Goal: Find specific page/section: Find specific page/section

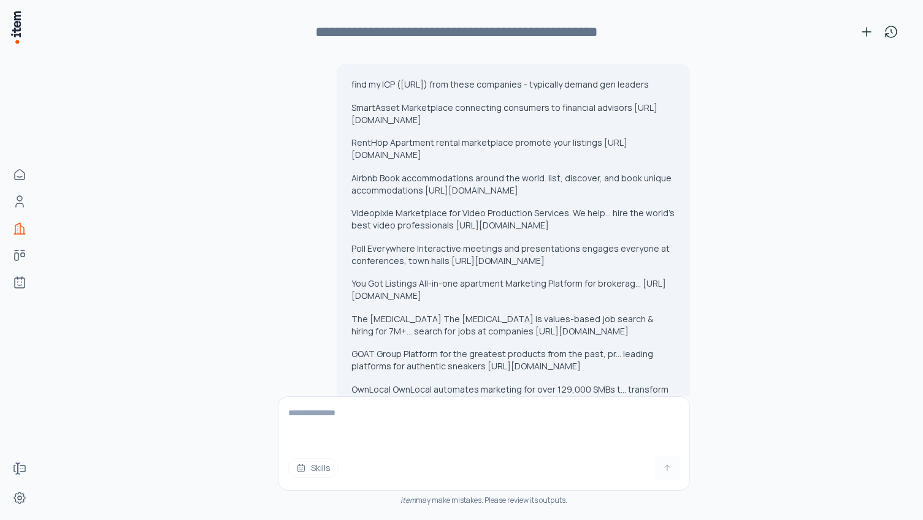
scroll to position [3418, 0]
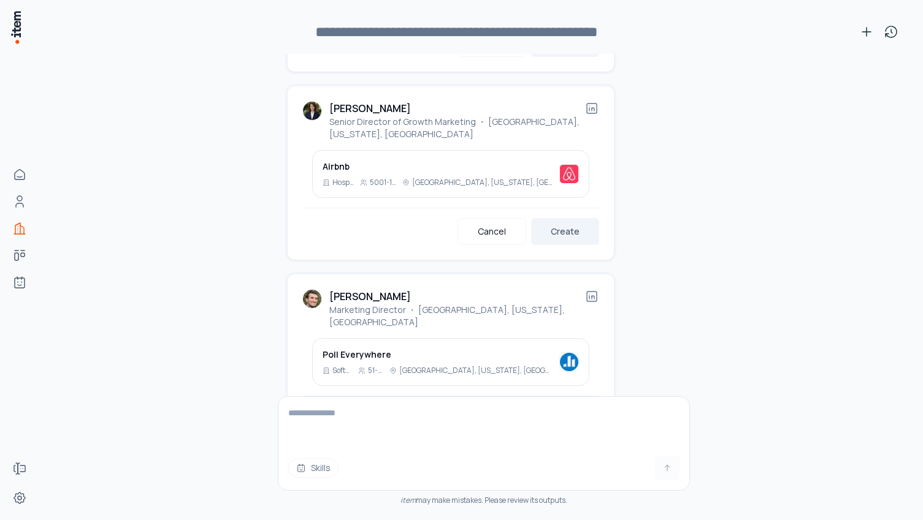
click at [560, 406] on button "Create" at bounding box center [565, 419] width 68 height 27
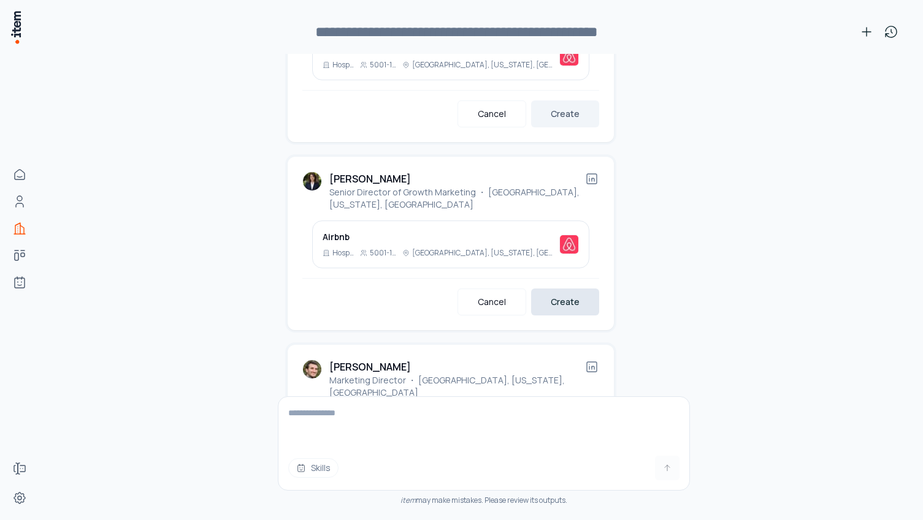
scroll to position [3342, 0]
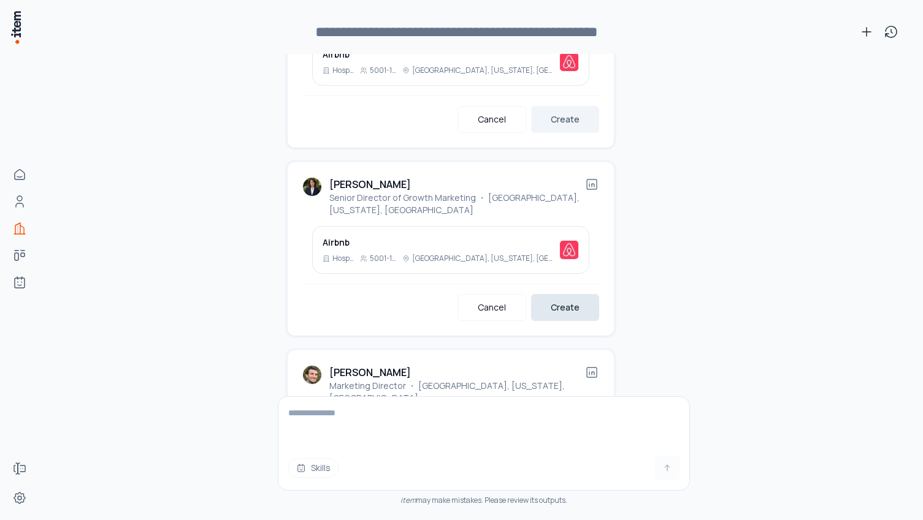
click at [571, 294] on button "Create" at bounding box center [565, 307] width 68 height 27
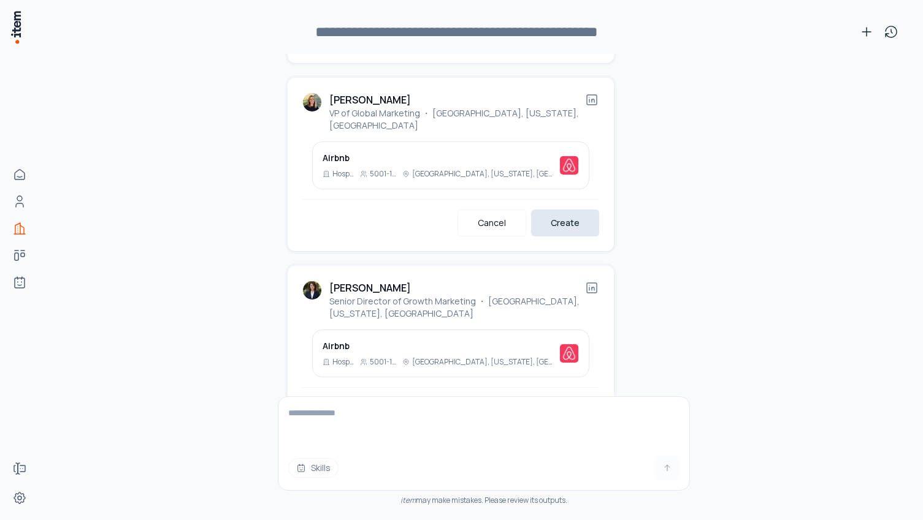
click at [570, 210] on button "Create" at bounding box center [565, 223] width 68 height 27
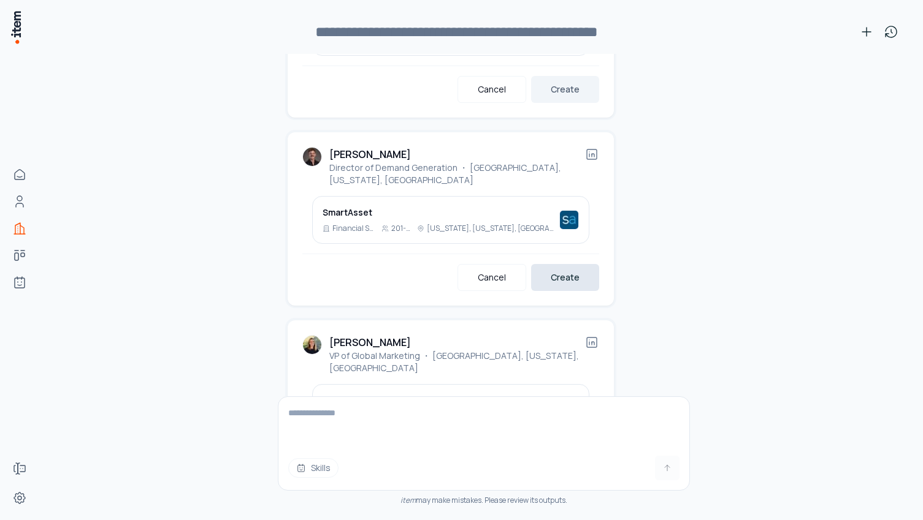
click at [573, 264] on button "Create" at bounding box center [565, 277] width 68 height 27
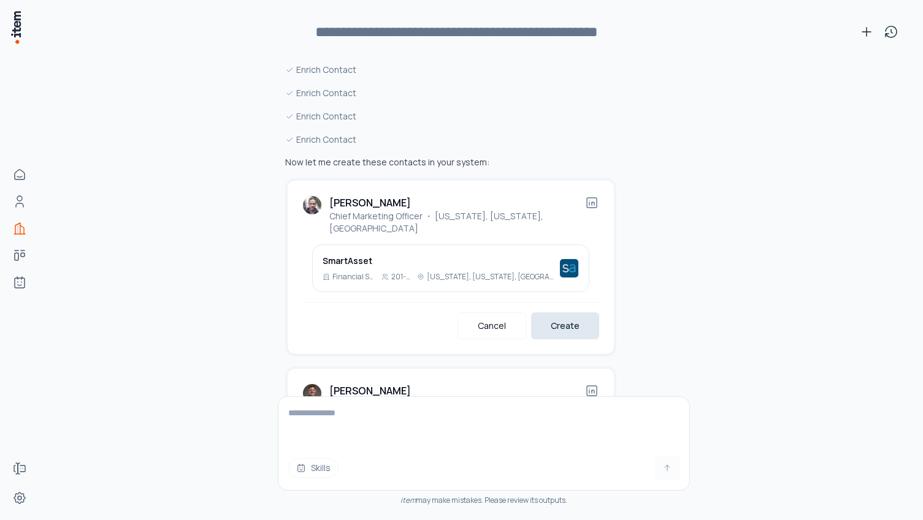
click at [573, 313] on button "Create" at bounding box center [565, 326] width 68 height 27
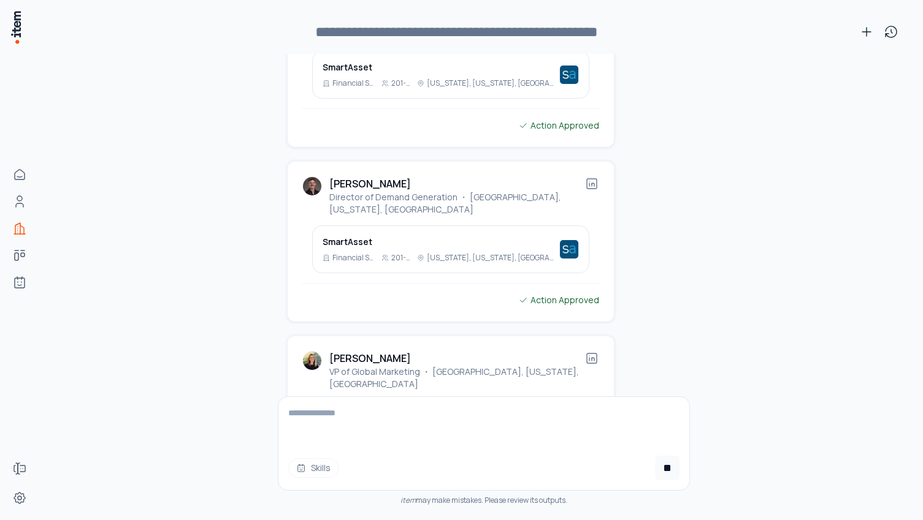
click at [399, 436] on textarea at bounding box center [483, 421] width 411 height 49
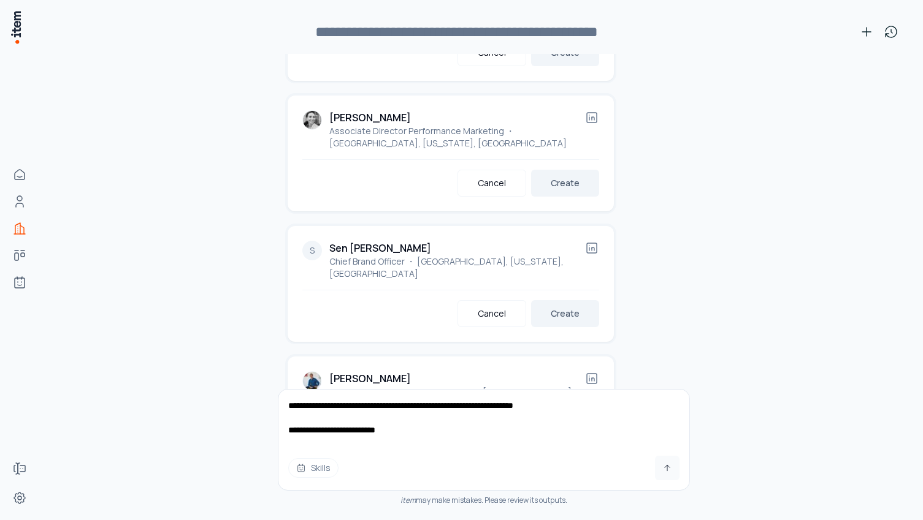
scroll to position [3855, 0]
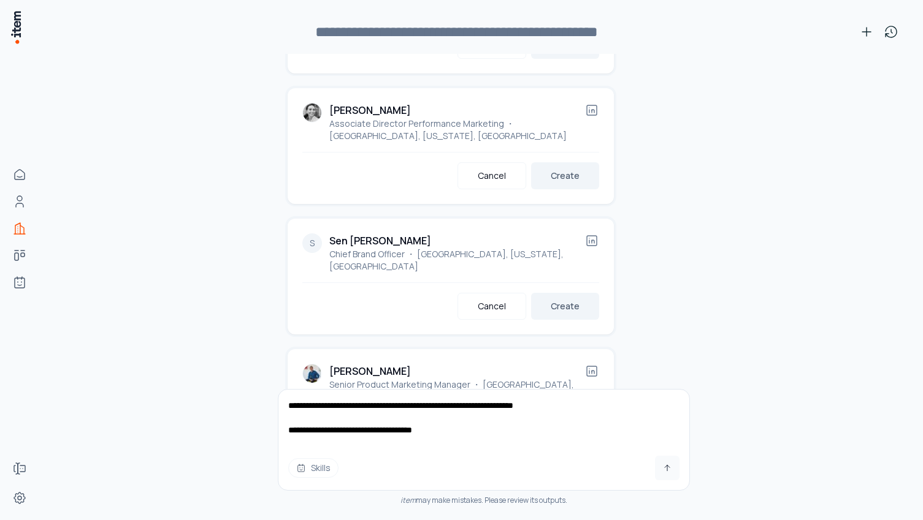
type textarea "**********"
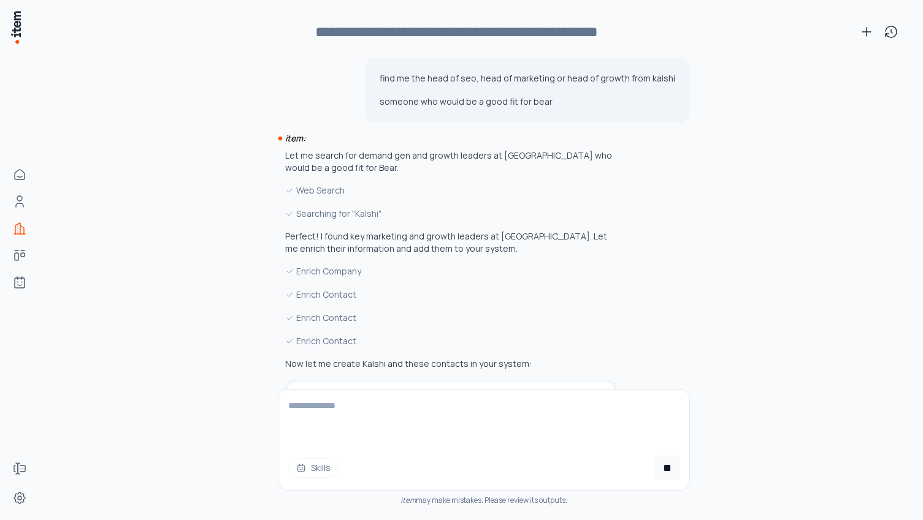
scroll to position [4278, 0]
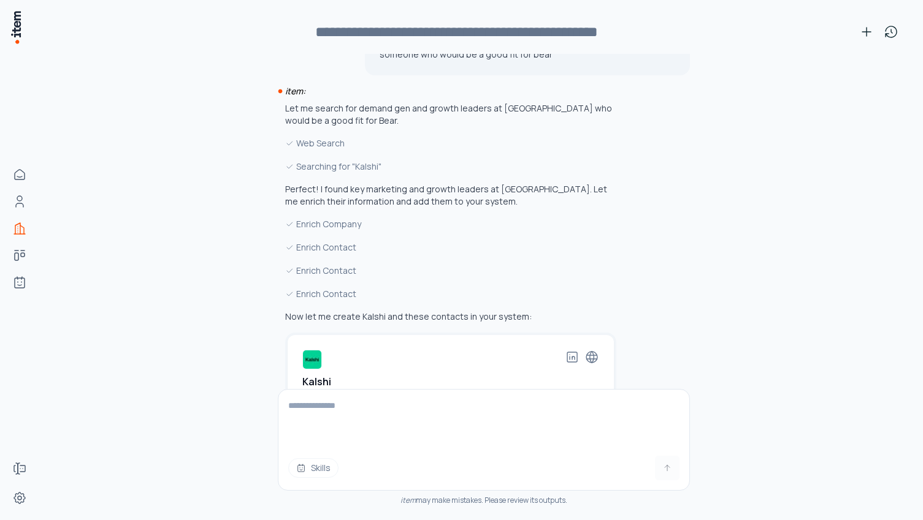
click at [565, 424] on button "Create" at bounding box center [565, 437] width 68 height 27
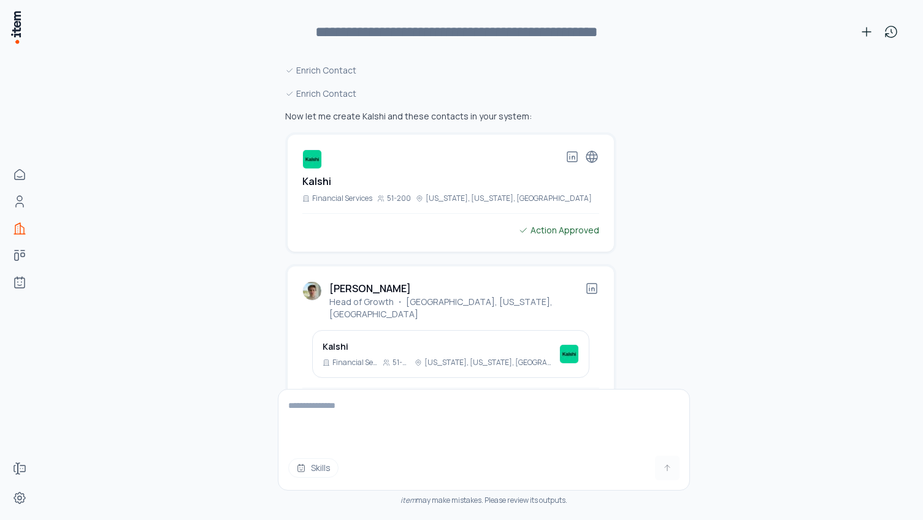
scroll to position [4466, 0]
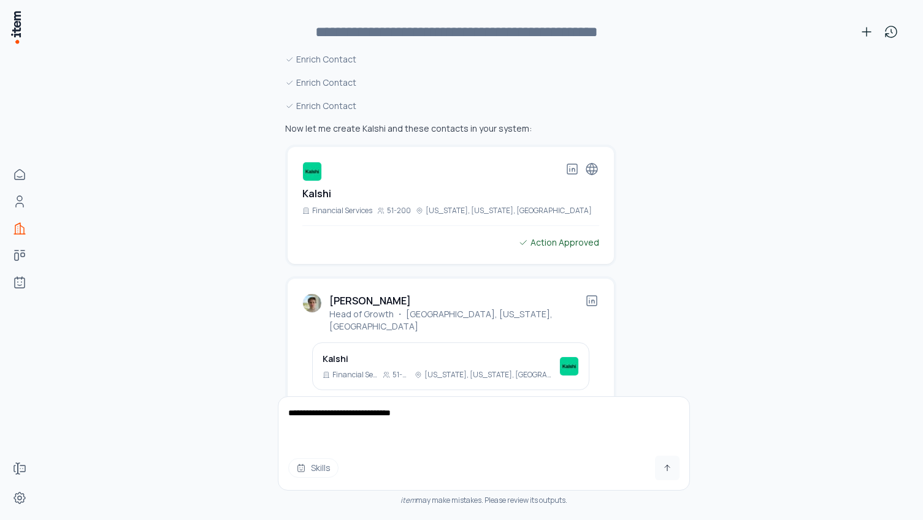
type textarea "**********"
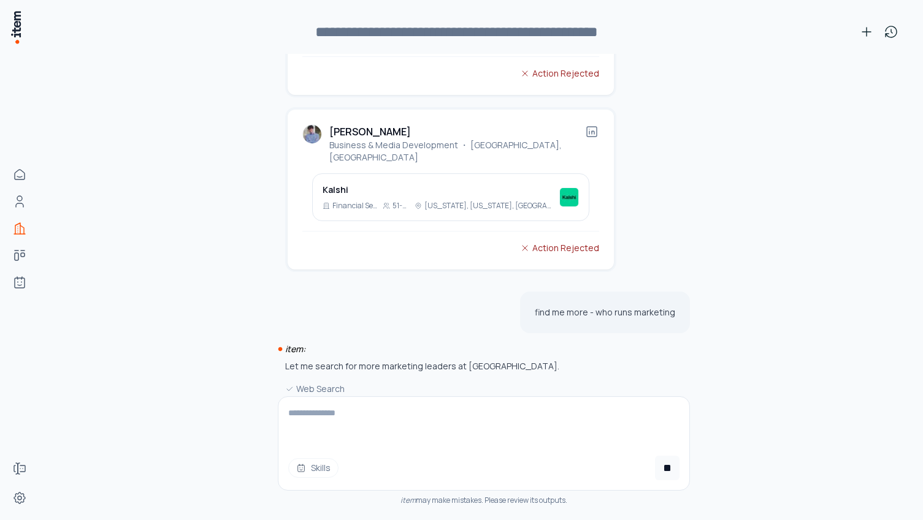
scroll to position [5008, 0]
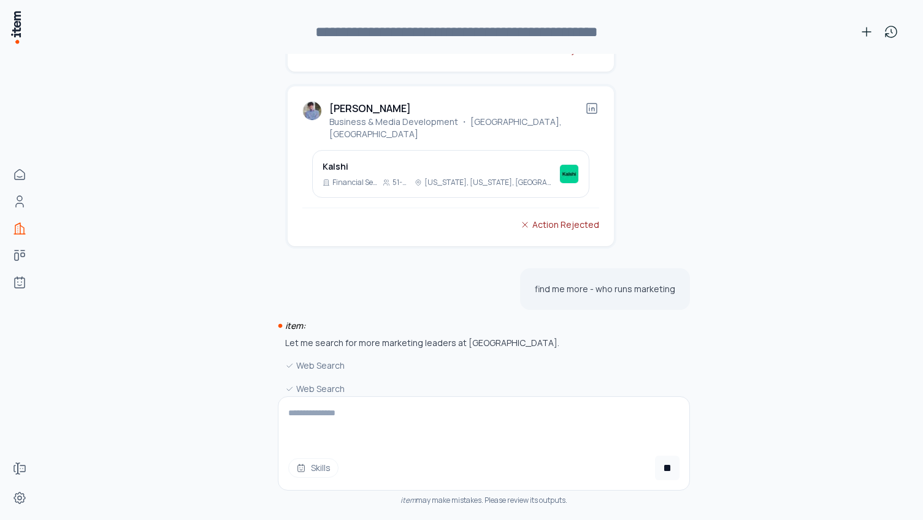
type textarea "*"
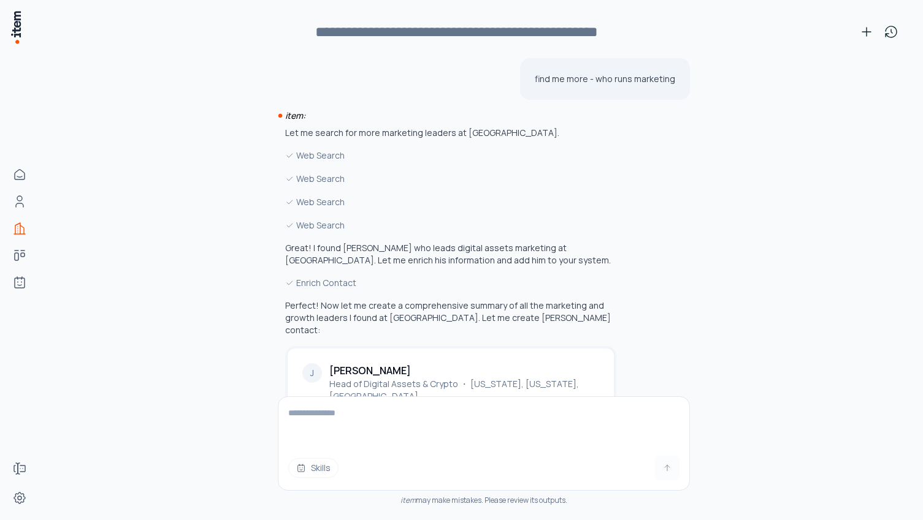
scroll to position [5219, 0]
click at [575, 481] on button "Create" at bounding box center [565, 494] width 68 height 27
click at [422, 405] on textarea at bounding box center [483, 421] width 411 height 49
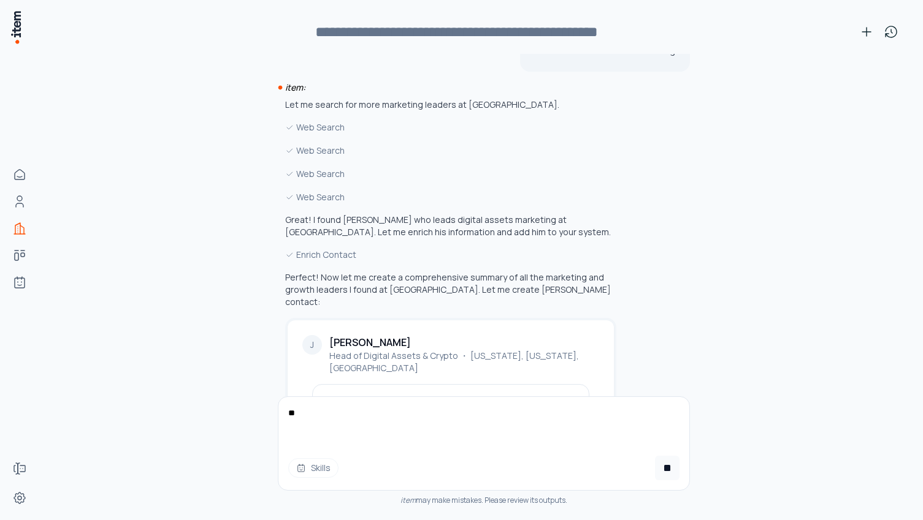
type textarea "*"
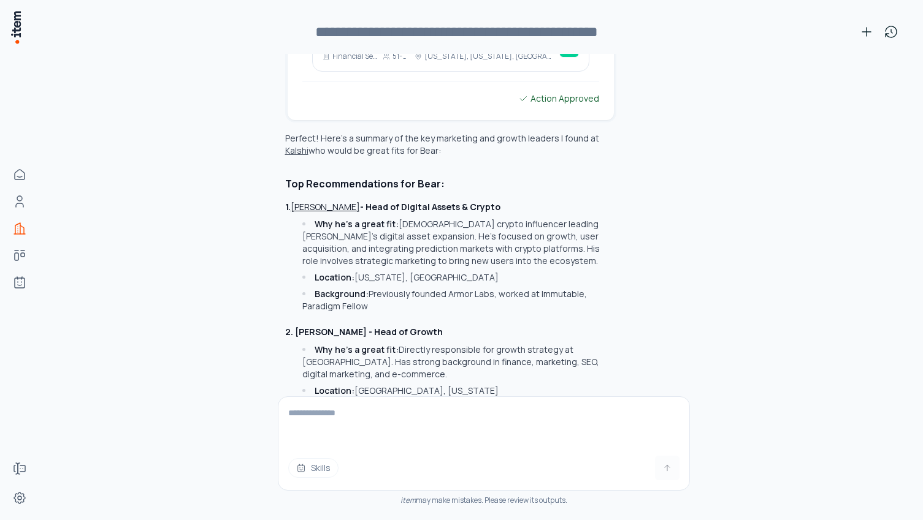
scroll to position [5617, 0]
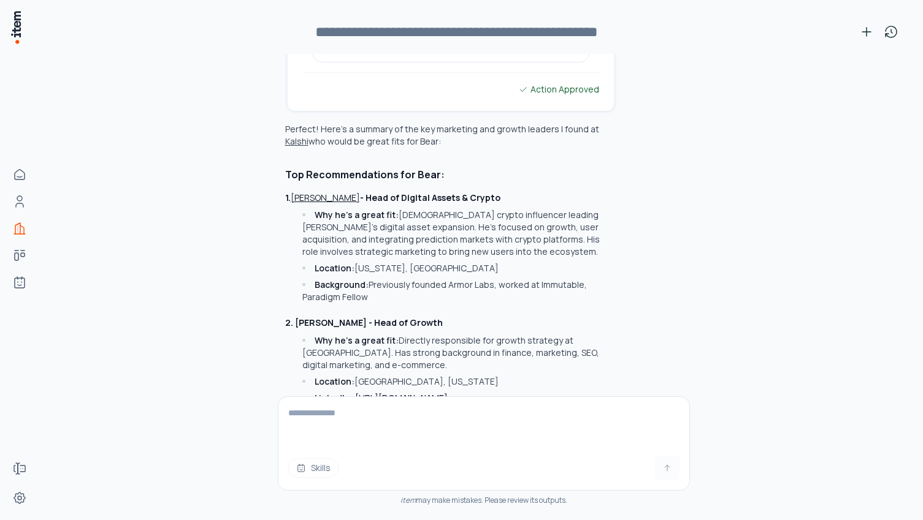
click at [370, 431] on textarea at bounding box center [483, 421] width 411 height 49
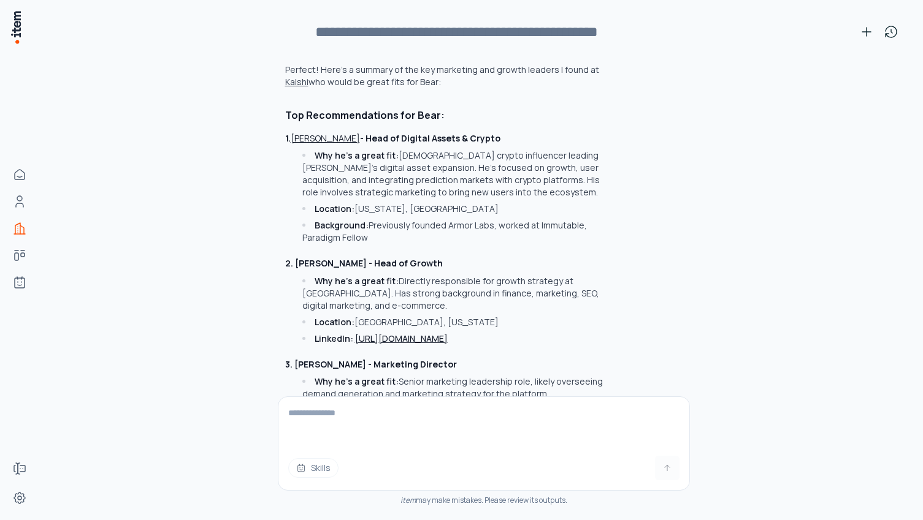
scroll to position [5677, 0]
drag, startPoint x: 278, startPoint y: 116, endPoint x: 565, endPoint y: 367, distance: 380.6
click at [565, 367] on div "Let me search for more marketing leaders at [GEOGRAPHIC_DATA]. Web Search Web S…" at bounding box center [454, 179] width 353 height 1023
copy div "2. [PERSON_NAME] - Head of Growth Why he's a great fit: Directly responsible fo…"
click at [385, 422] on textarea "**********" at bounding box center [483, 421] width 411 height 49
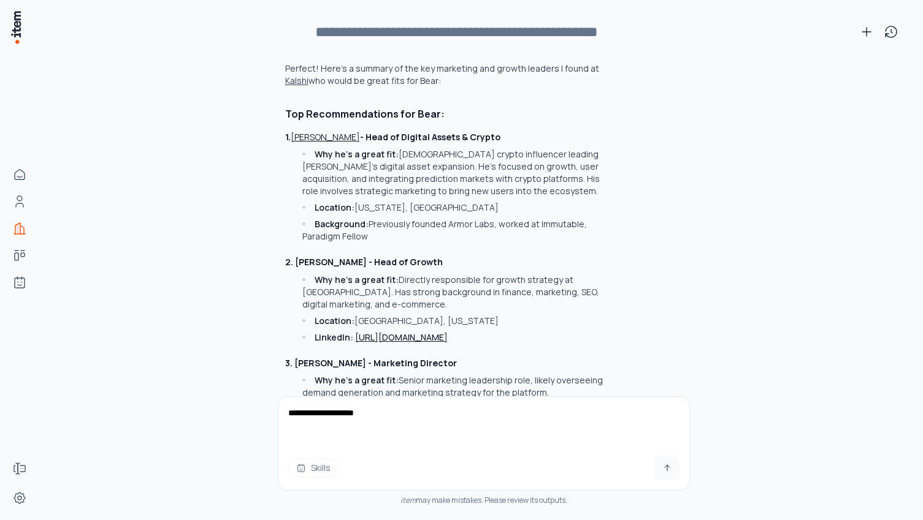
paste textarea "**********"
type textarea "**********"
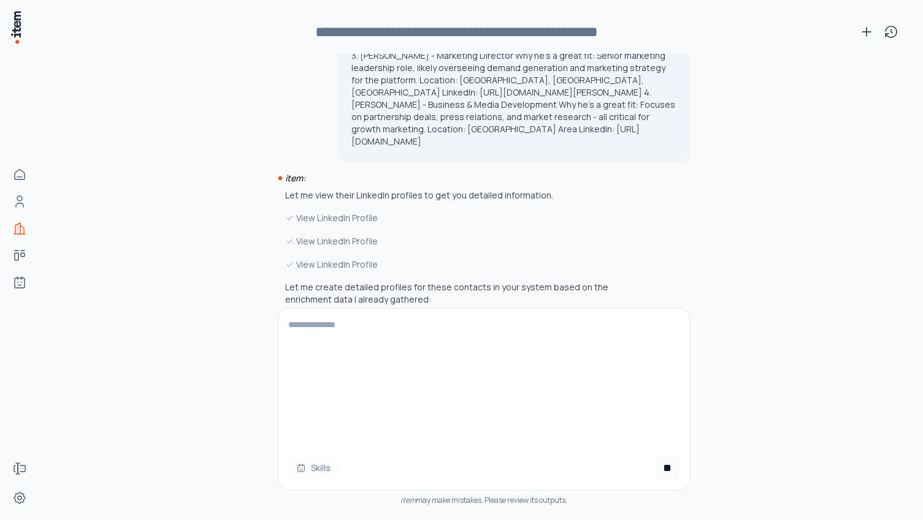
scroll to position [6312, 0]
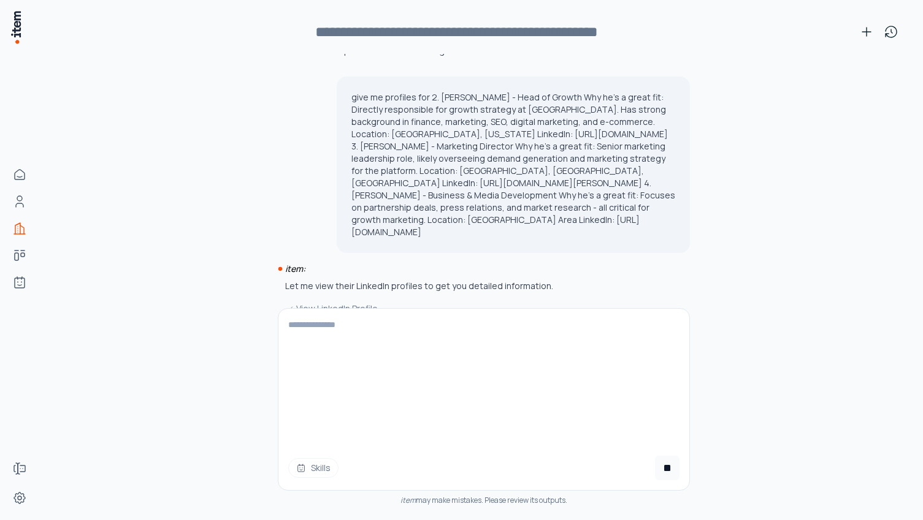
click at [359, 348] on textarea at bounding box center [483, 377] width 411 height 137
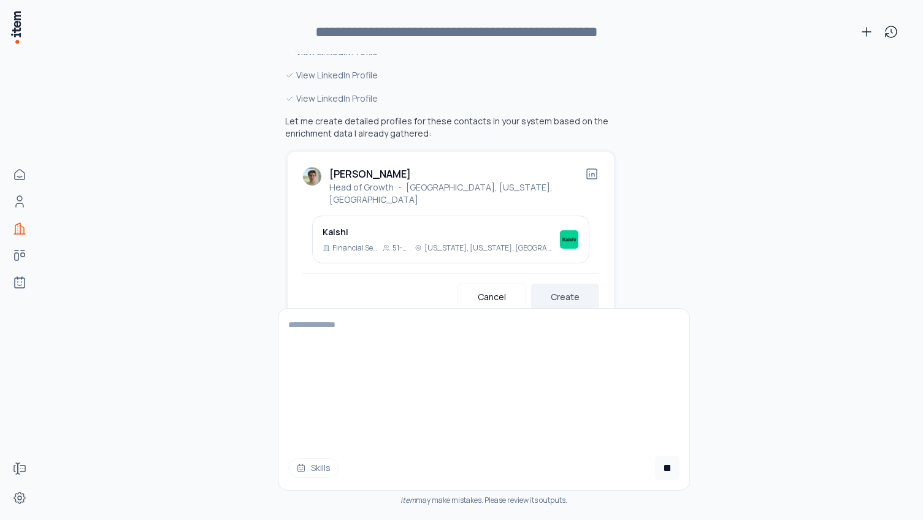
scroll to position [6546, 0]
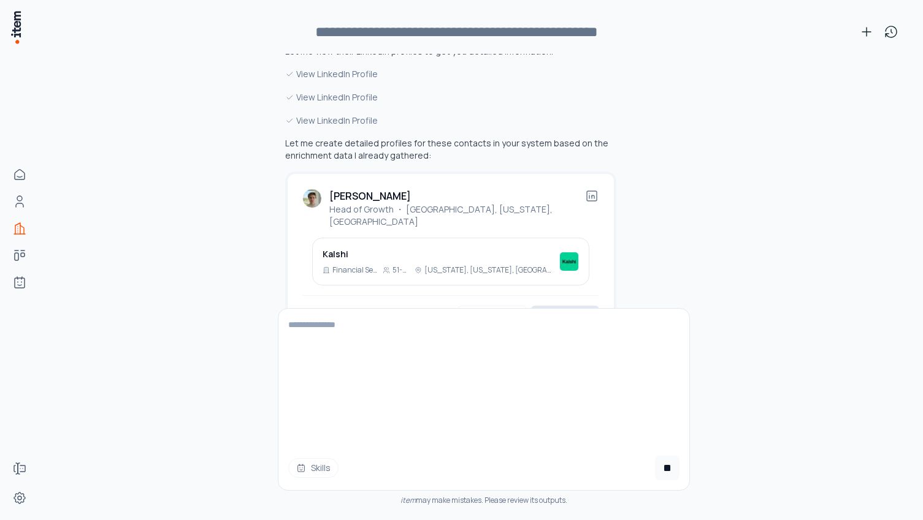
click at [573, 306] on button "Create" at bounding box center [565, 319] width 68 height 27
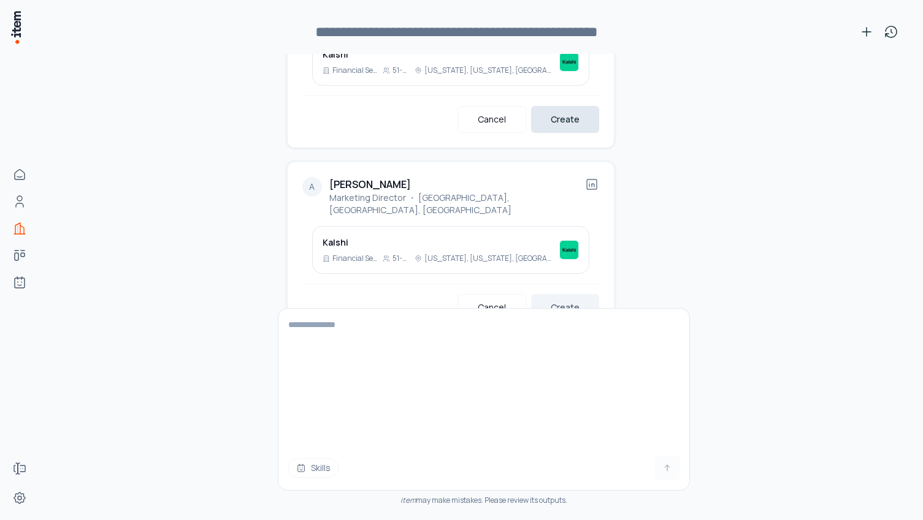
scroll to position [6736, 0]
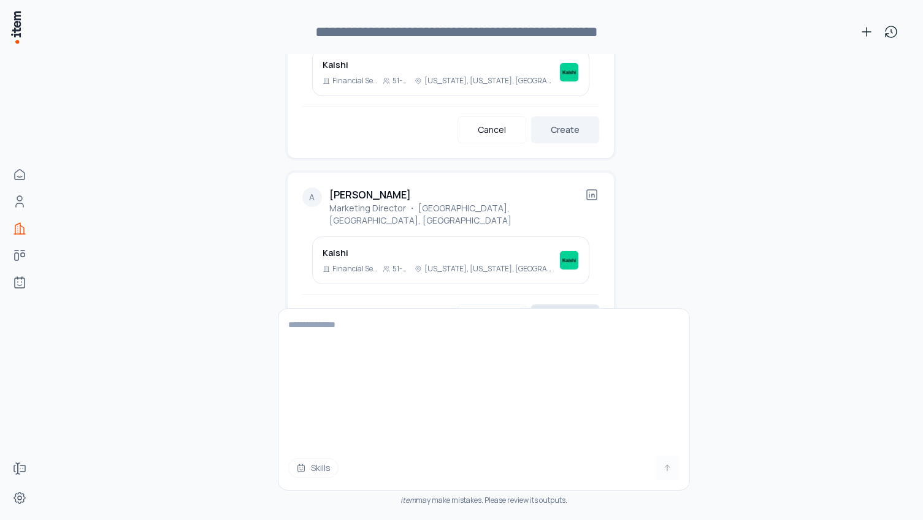
click at [571, 305] on button "Create" at bounding box center [565, 318] width 68 height 27
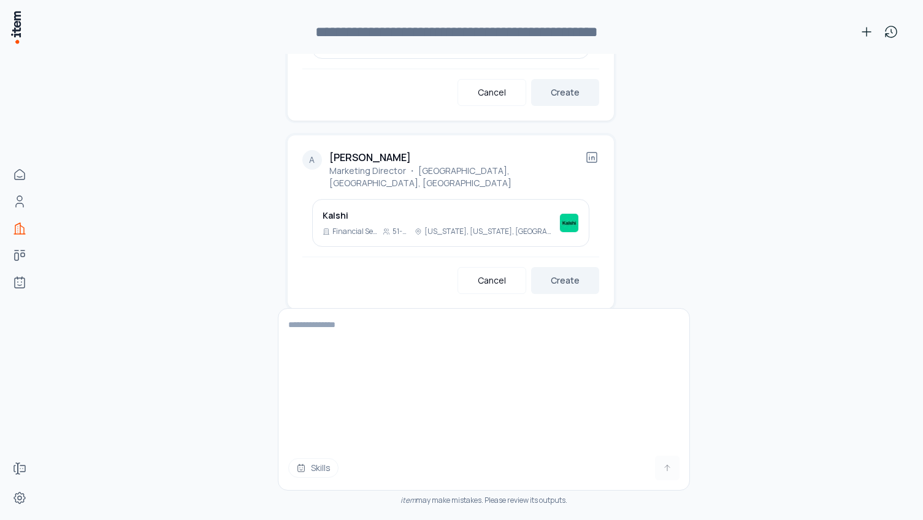
scroll to position [6788, 0]
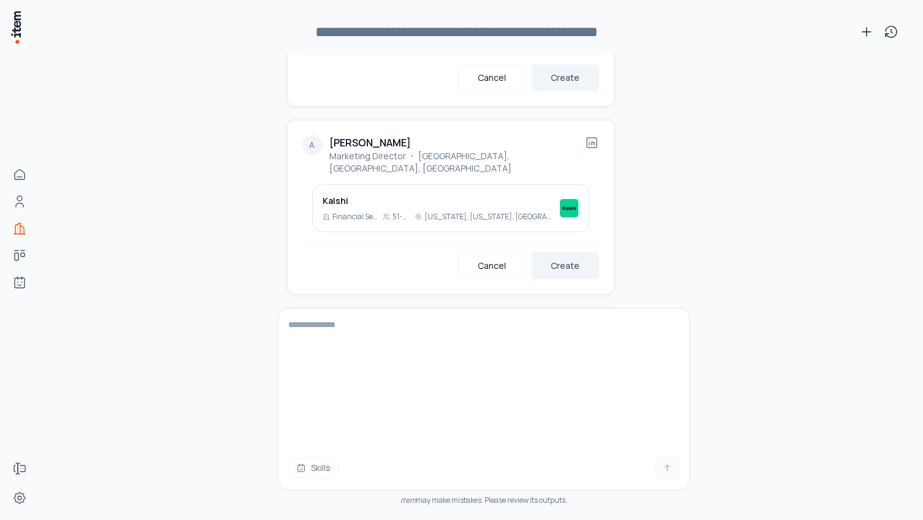
click at [560, 441] on button "Create" at bounding box center [565, 454] width 68 height 27
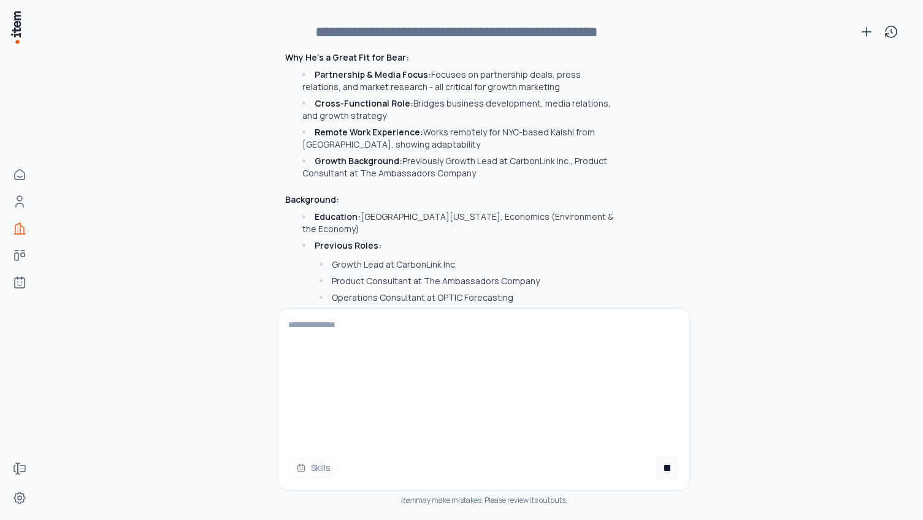
scroll to position [8143, 0]
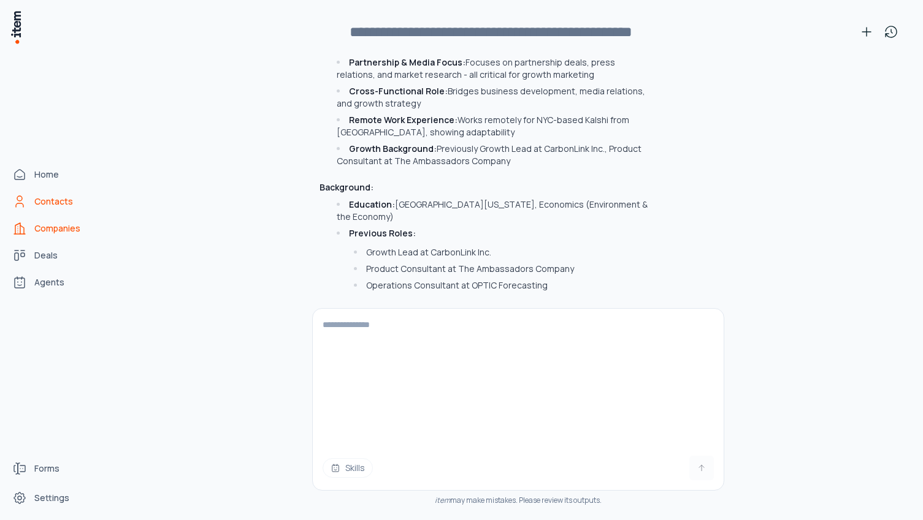
click at [54, 196] on span "Contacts" at bounding box center [53, 202] width 39 height 12
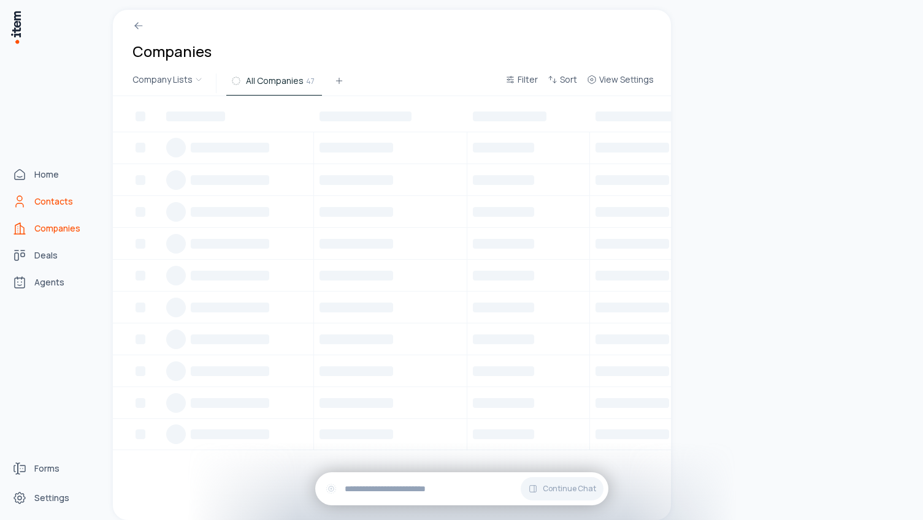
scroll to position [45364, 0]
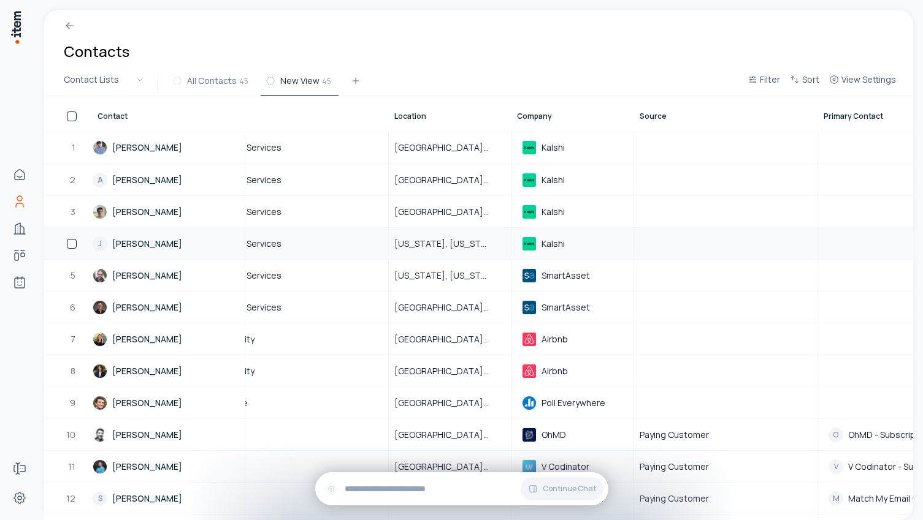
scroll to position [0, 619]
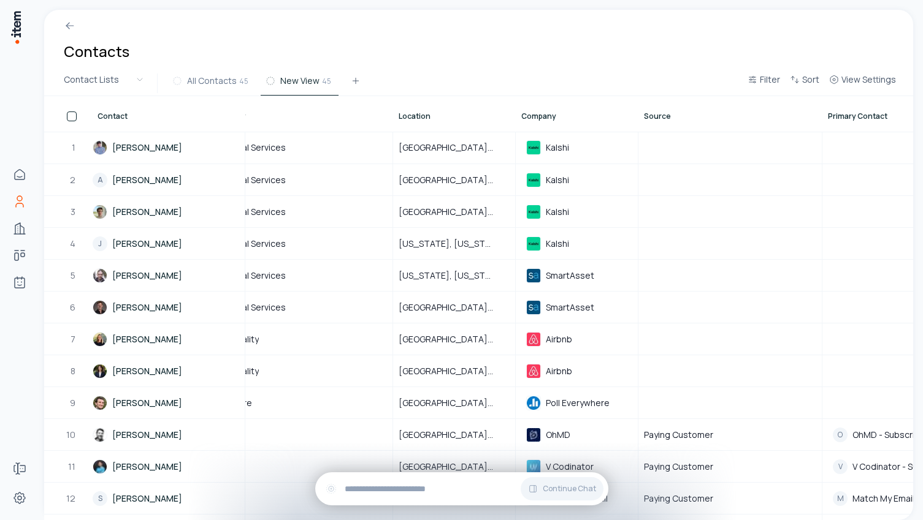
click at [563, 127] on div "Company" at bounding box center [576, 114] width 121 height 34
drag, startPoint x: 555, startPoint y: 113, endPoint x: 394, endPoint y: 113, distance: 161.8
click at [394, 113] on tr "Contact Role Email Phone LinkedIn Industry Location Company Source Primary Cont…" at bounding box center [369, 114] width 1887 height 36
click at [558, 122] on div "Company" at bounding box center [576, 114] width 121 height 34
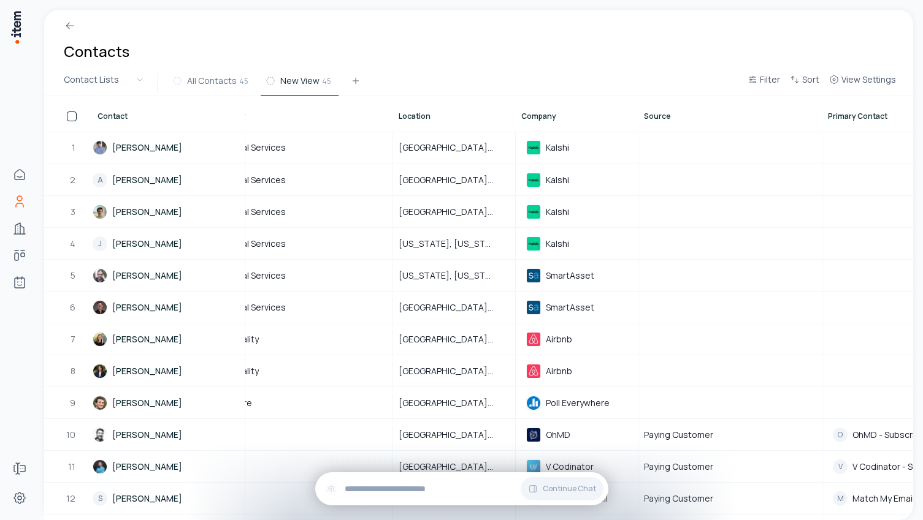
click at [558, 122] on div "Company" at bounding box center [576, 114] width 121 height 34
drag, startPoint x: 555, startPoint y: 121, endPoint x: 369, endPoint y: 120, distance: 186.4
click at [369, 120] on tr "Contact Role Email Phone LinkedIn Industry Location Company Source Primary Cont…" at bounding box center [369, 114] width 1887 height 36
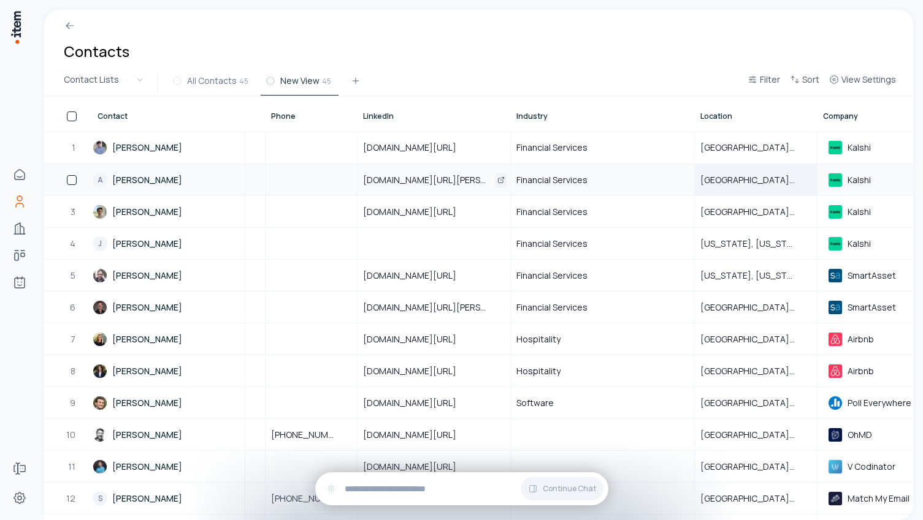
scroll to position [0, 312]
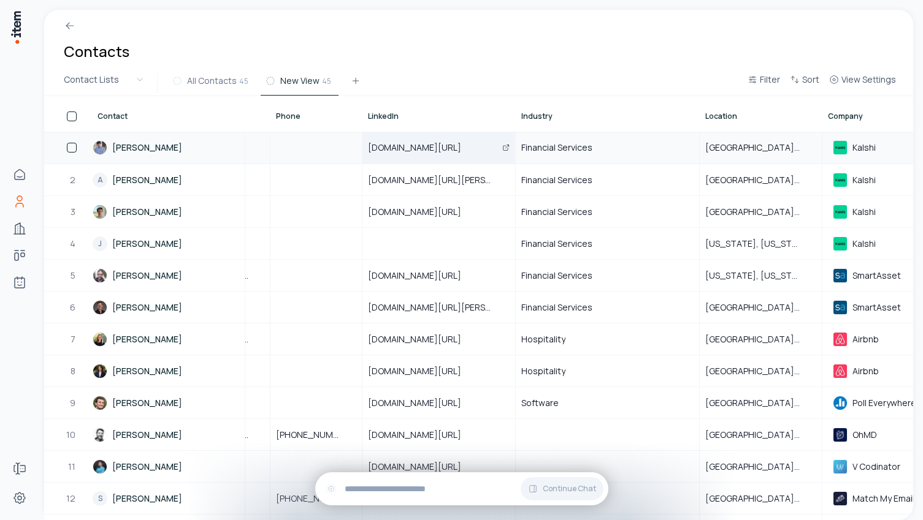
click at [439, 140] on div "[DOMAIN_NAME][URL]" at bounding box center [438, 147] width 151 height 31
click at [502, 149] on icon "Open" at bounding box center [505, 147] width 7 height 7
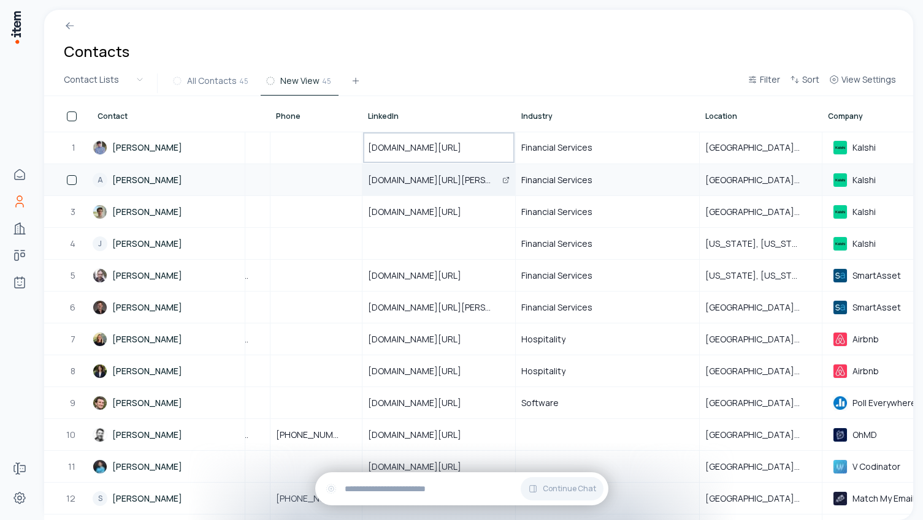
click at [505, 179] on icon "Open" at bounding box center [505, 180] width 7 height 7
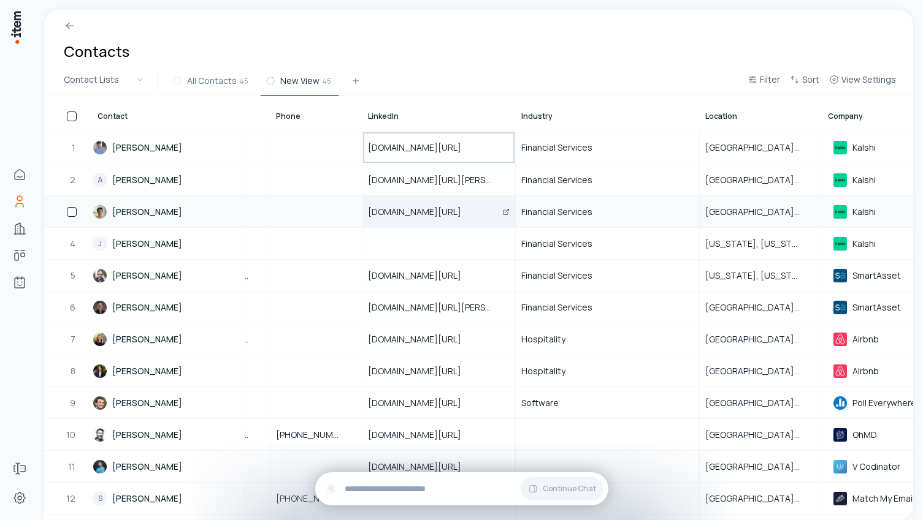
click at [476, 208] on span "[DOMAIN_NAME][URL]" at bounding box center [422, 212] width 108 height 12
click at [511, 210] on button "Open" at bounding box center [506, 212] width 12 height 15
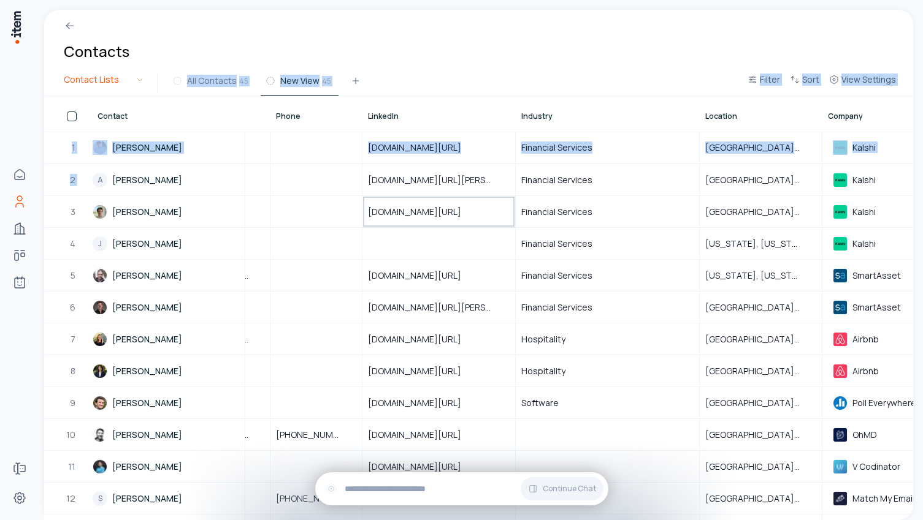
drag, startPoint x: 71, startPoint y: 188, endPoint x: 85, endPoint y: 90, distance: 98.5
click at [85, 91] on div "Contacts Contact Lists All Contacts 45 New View 45 Filter Sort View Settings Co…" at bounding box center [478, 265] width 869 height 511
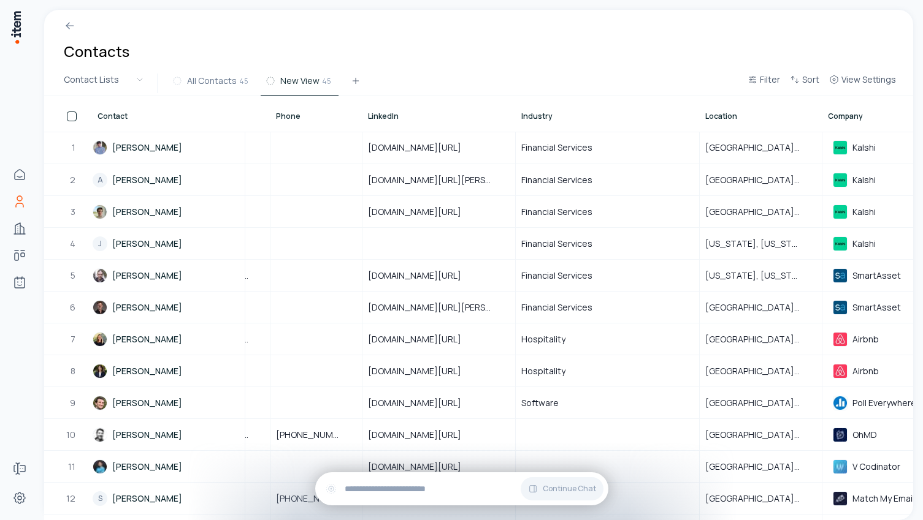
click at [470, 54] on div "Contacts" at bounding box center [478, 40] width 869 height 61
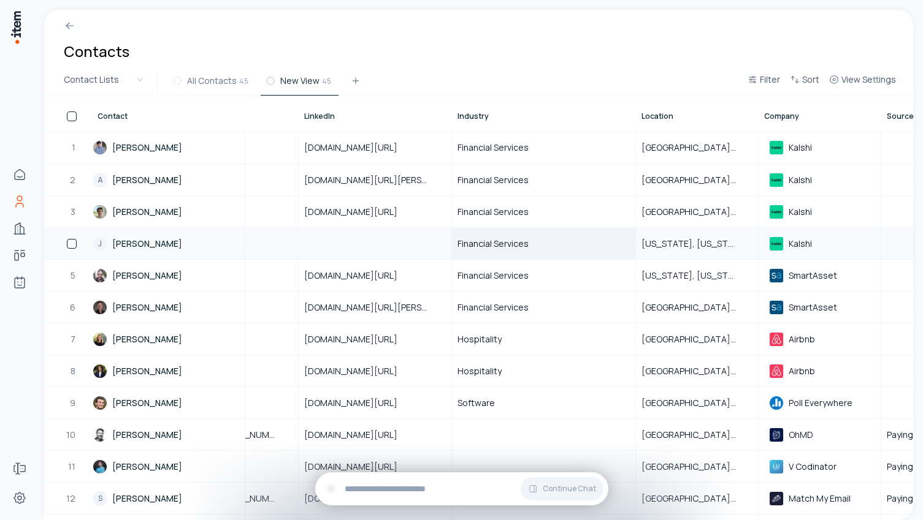
scroll to position [0, 202]
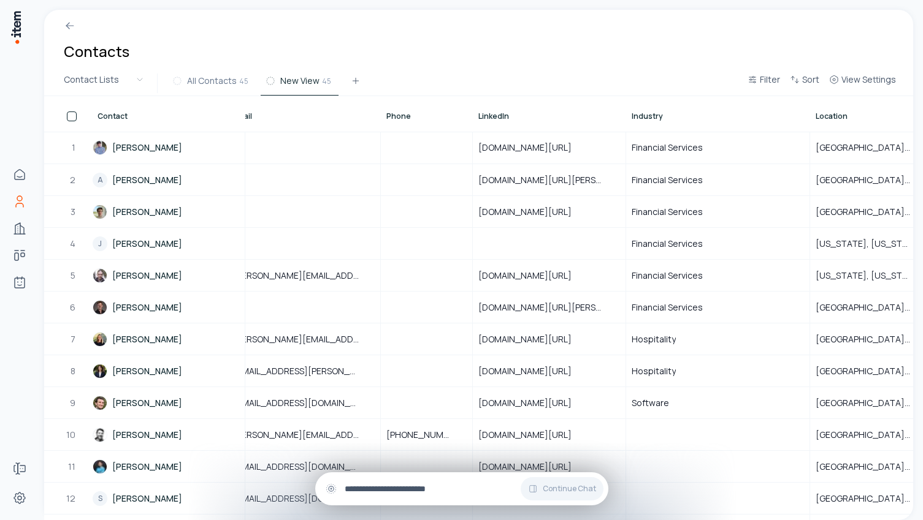
click at [425, 479] on div "Continue Chat" at bounding box center [461, 489] width 293 height 33
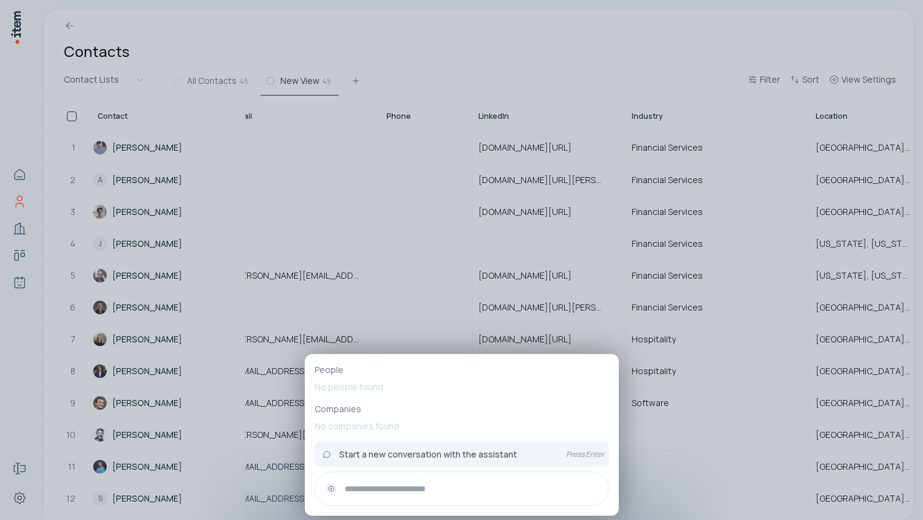
type input "*"
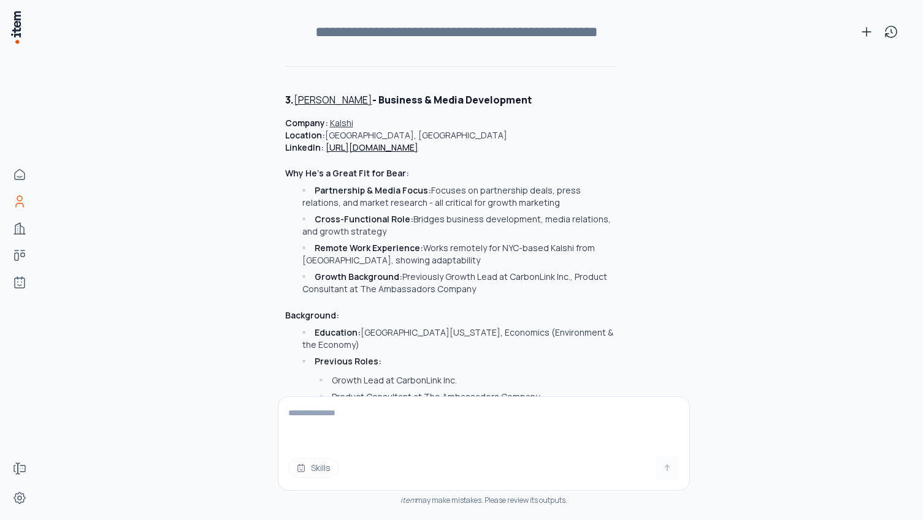
scroll to position [8055, 0]
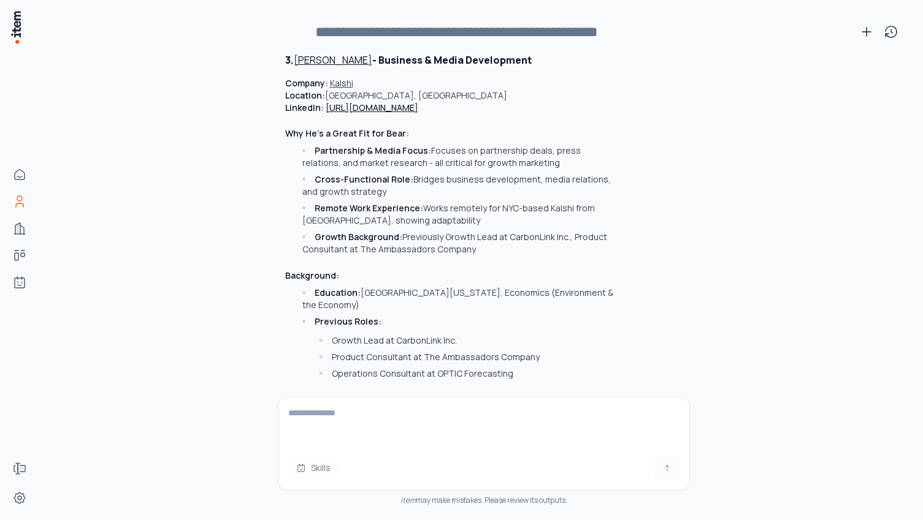
click at [331, 429] on textarea at bounding box center [483, 421] width 411 height 49
type textarea "**********"
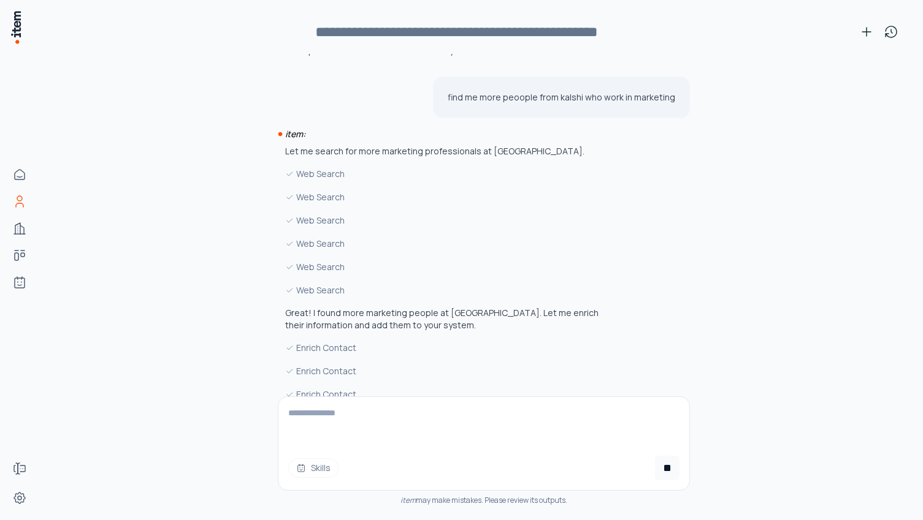
scroll to position [8485, 0]
